Goal: Transaction & Acquisition: Obtain resource

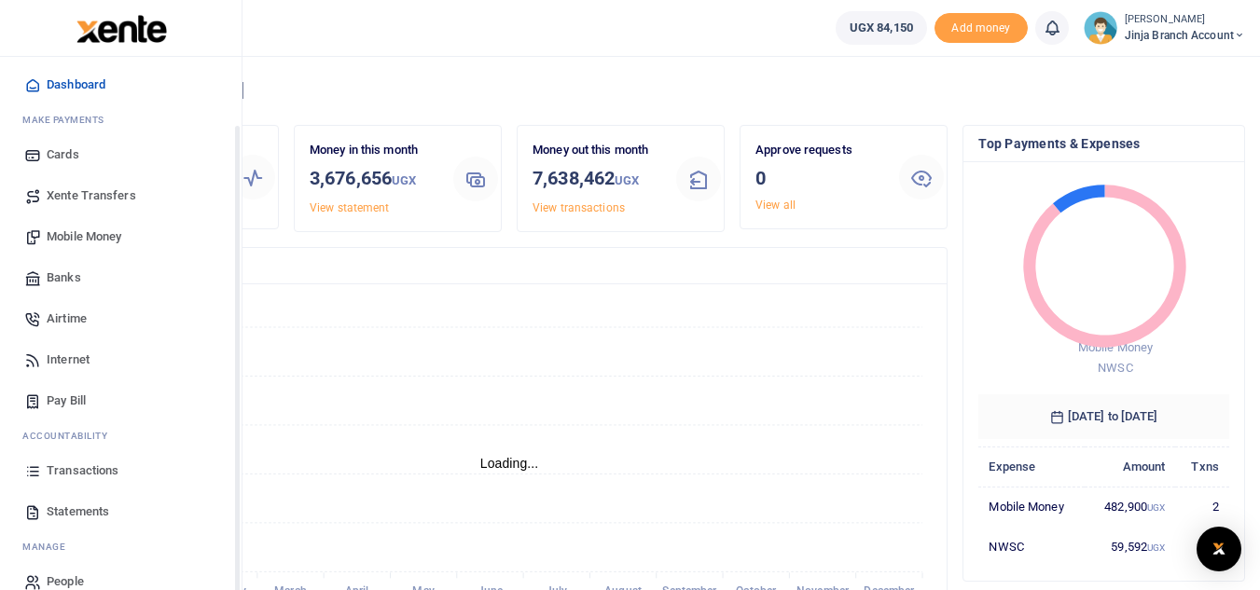
scroll to position [75, 0]
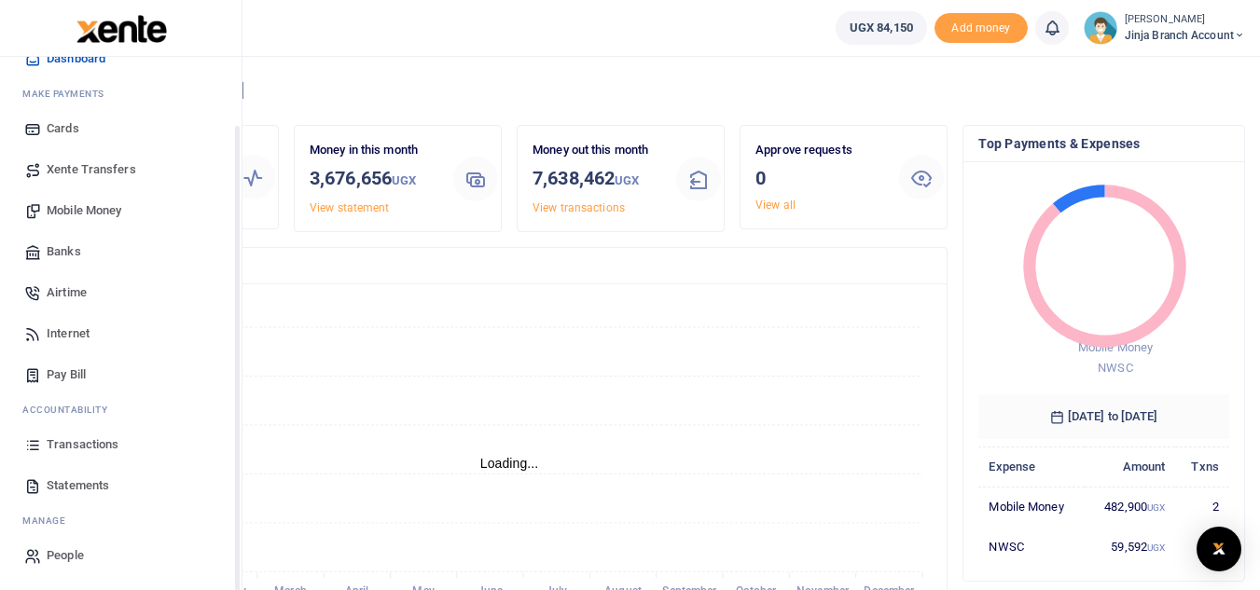
click at [80, 444] on span "Transactions" at bounding box center [83, 445] width 72 height 19
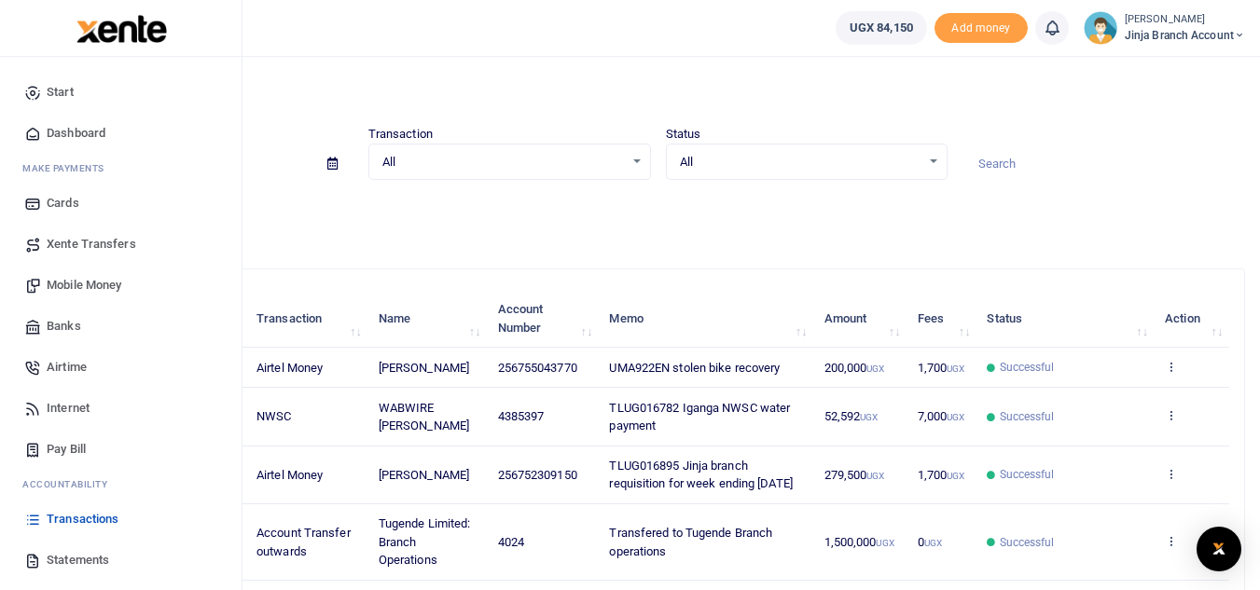
click at [92, 513] on span "Transactions" at bounding box center [83, 519] width 72 height 19
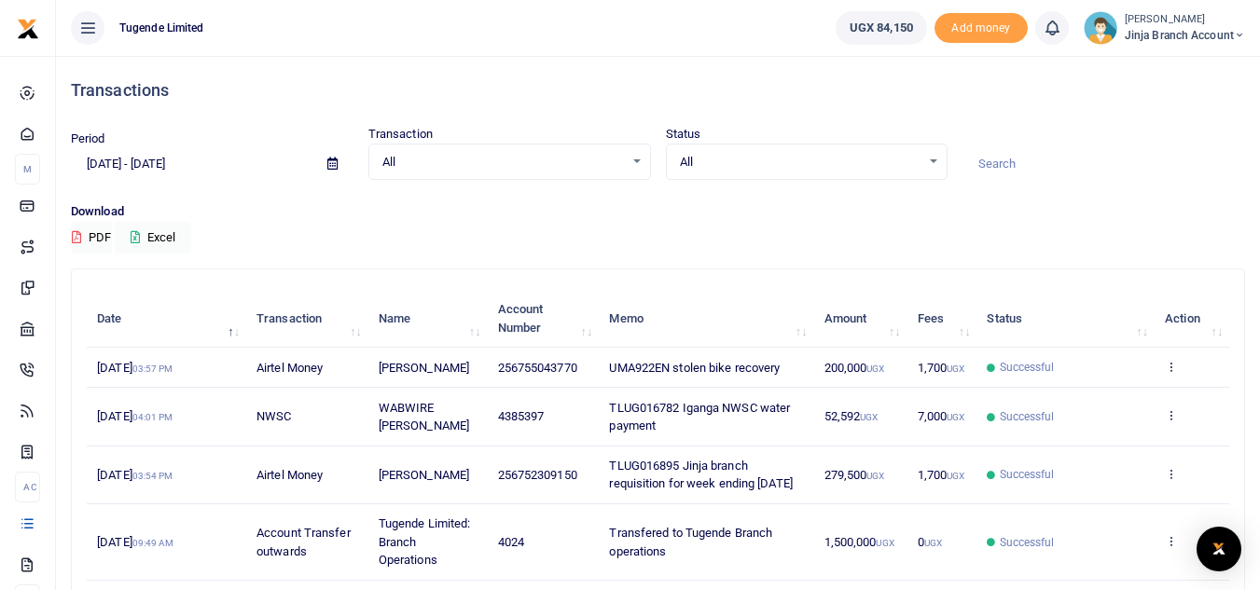
click at [1169, 376] on td "View details Send again" at bounding box center [1192, 368] width 75 height 40
click at [1169, 368] on icon at bounding box center [1171, 366] width 12 height 13
click at [1077, 397] on link "View details" at bounding box center [1102, 398] width 147 height 26
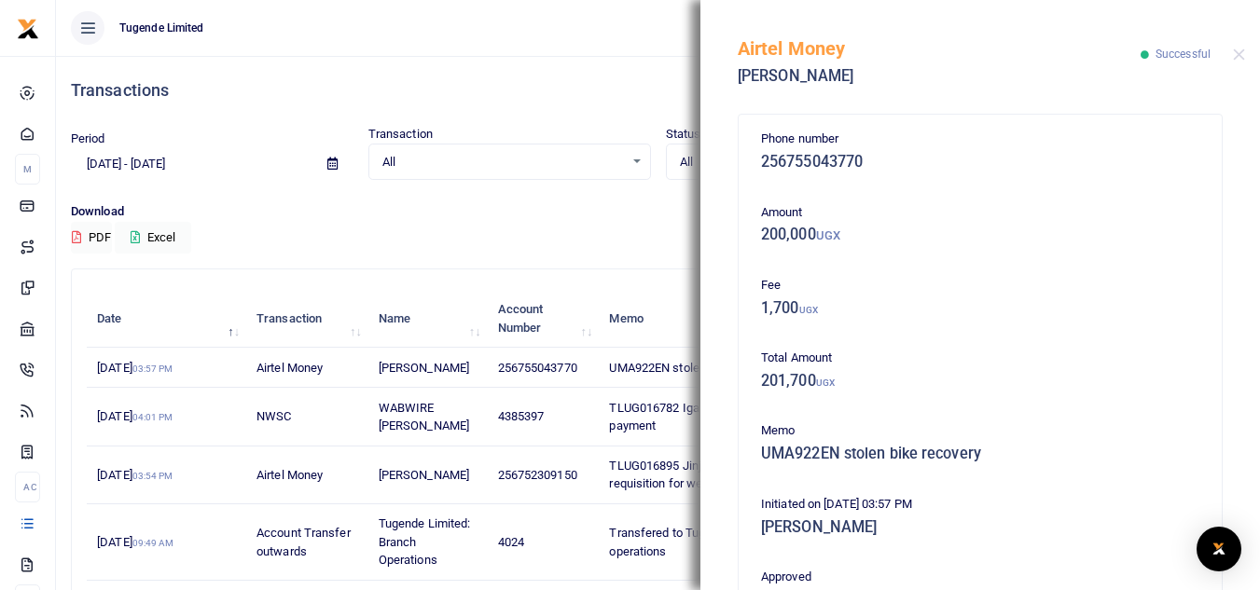
scroll to position [401, 0]
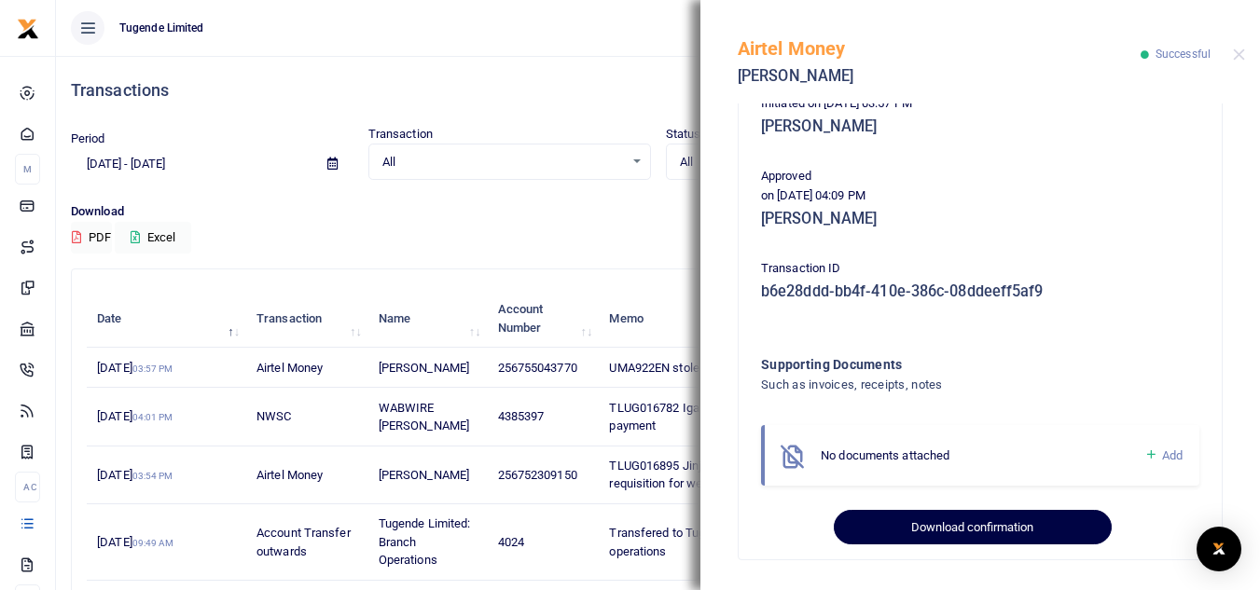
click at [969, 527] on button "Download confirmation" at bounding box center [972, 527] width 277 height 35
click at [947, 523] on button "Download confirmation" at bounding box center [972, 527] width 277 height 35
